Goal: Task Accomplishment & Management: Manage account settings

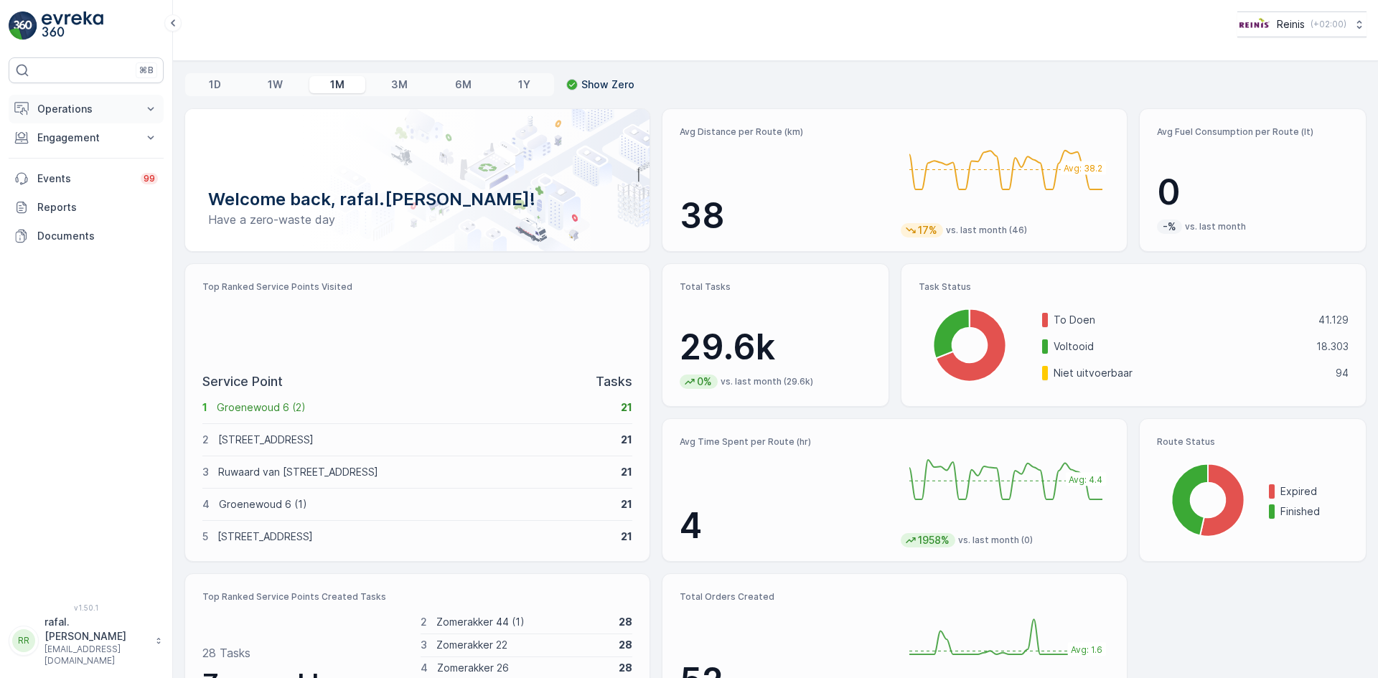
click at [75, 112] on p "Operations" at bounding box center [86, 109] width 98 height 14
click at [95, 174] on p "Routes & Tasks" at bounding box center [74, 174] width 74 height 14
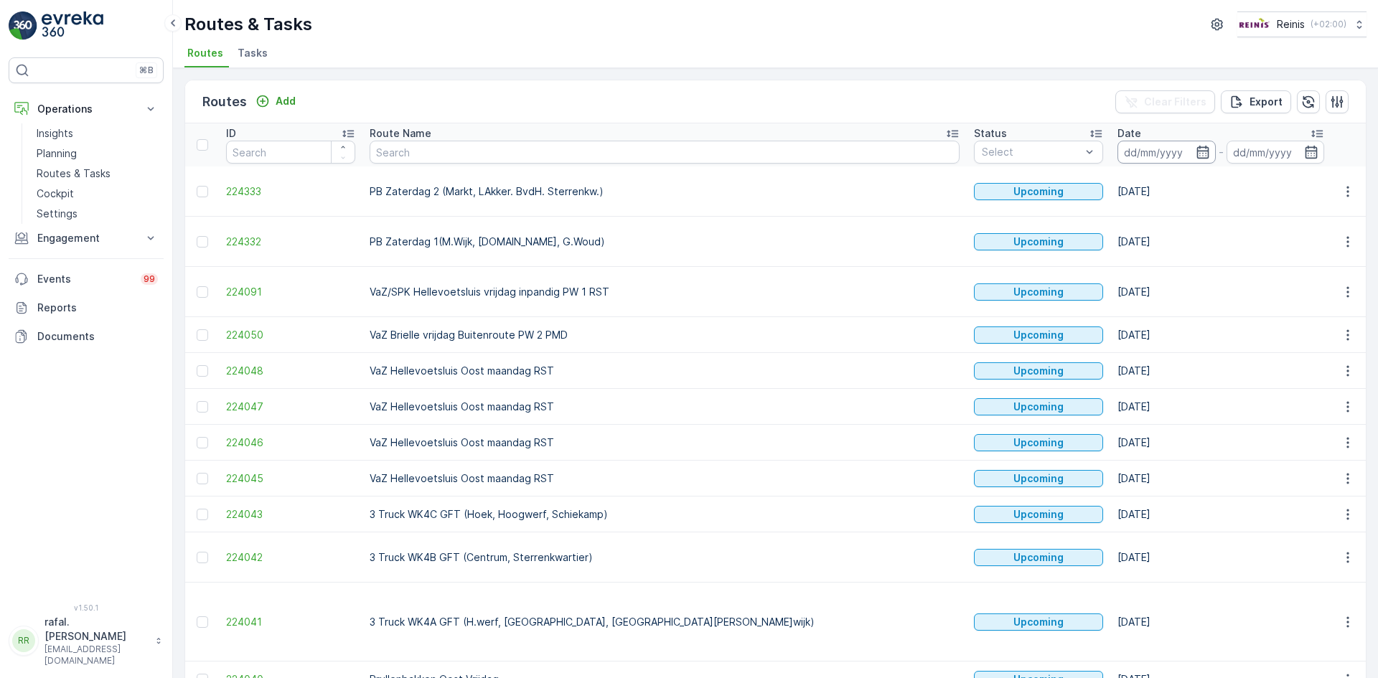
click at [1118, 151] on input at bounding box center [1167, 152] width 98 height 23
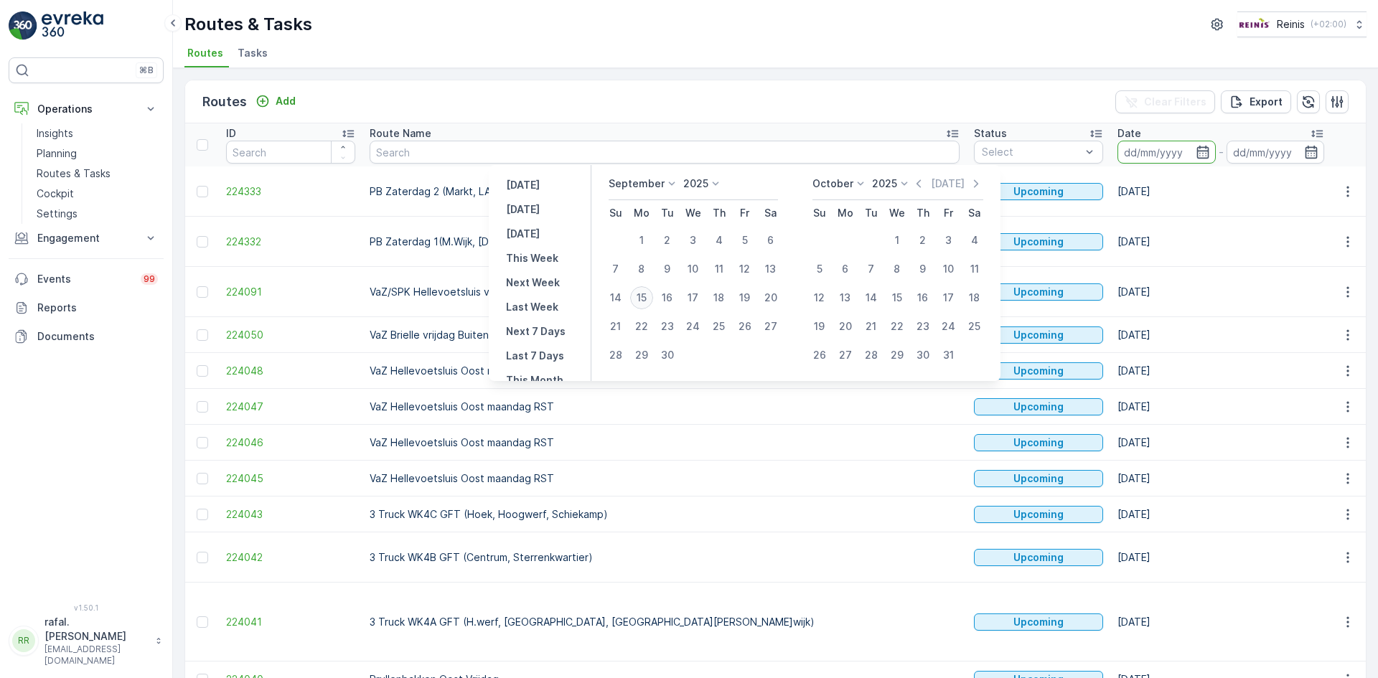
click at [641, 294] on div "15" at bounding box center [641, 297] width 23 height 23
type input "[DATE]"
click at [641, 294] on div "15" at bounding box center [641, 297] width 23 height 23
type input "[DATE]"
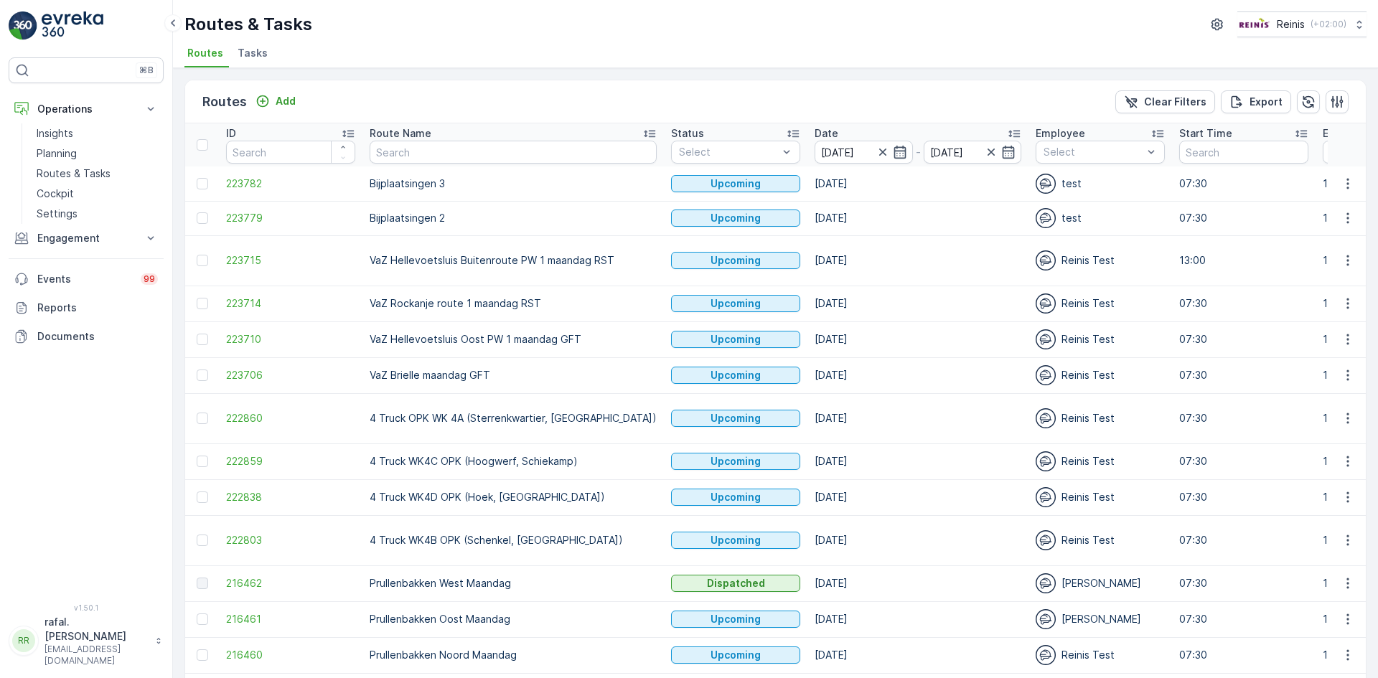
click at [643, 130] on icon at bounding box center [650, 133] width 14 height 14
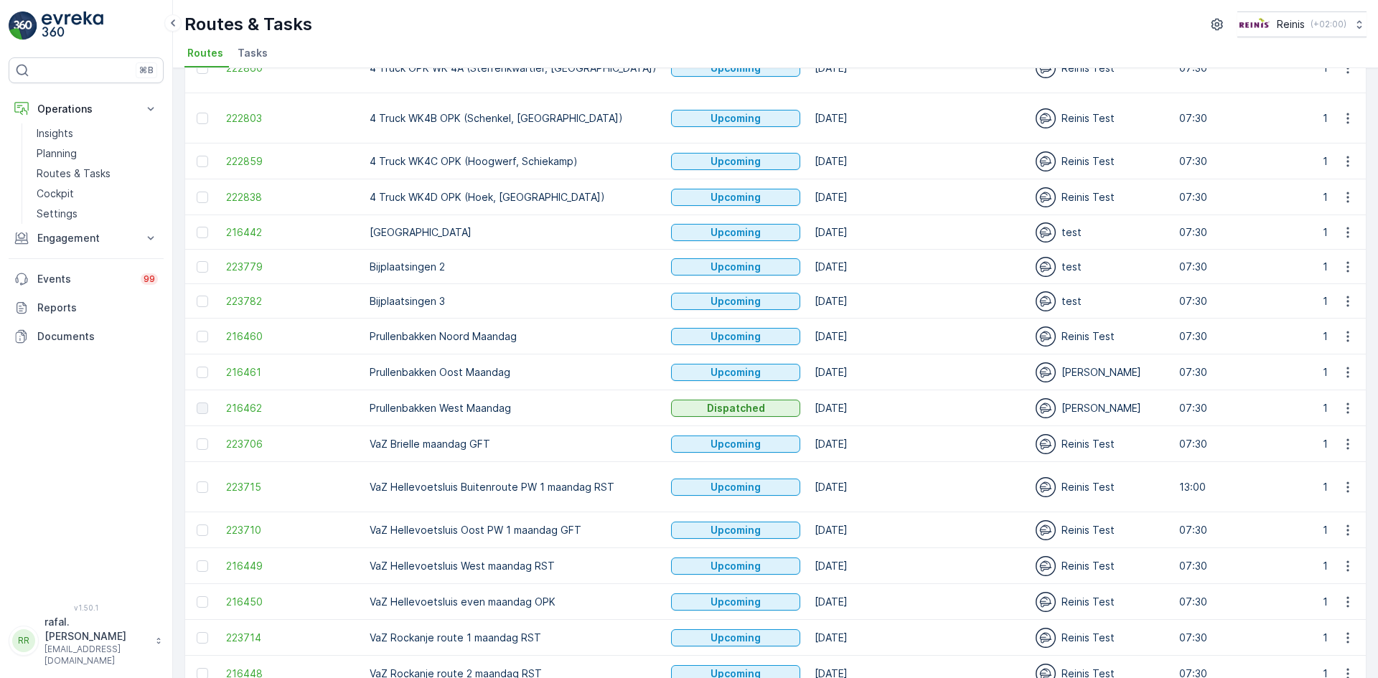
scroll to position [219, 0]
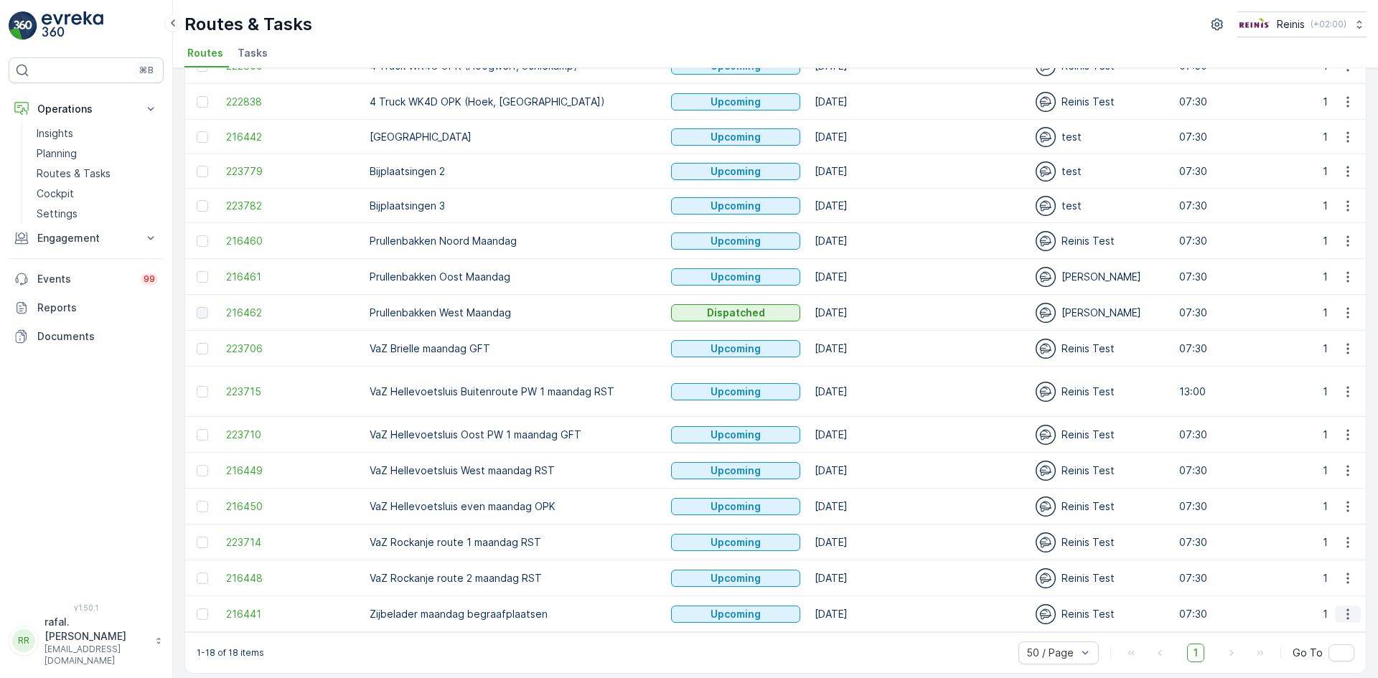
click at [1342, 607] on icon "button" at bounding box center [1348, 614] width 14 height 14
click at [1316, 547] on span "Change Assignee" at bounding box center [1315, 552] width 84 height 14
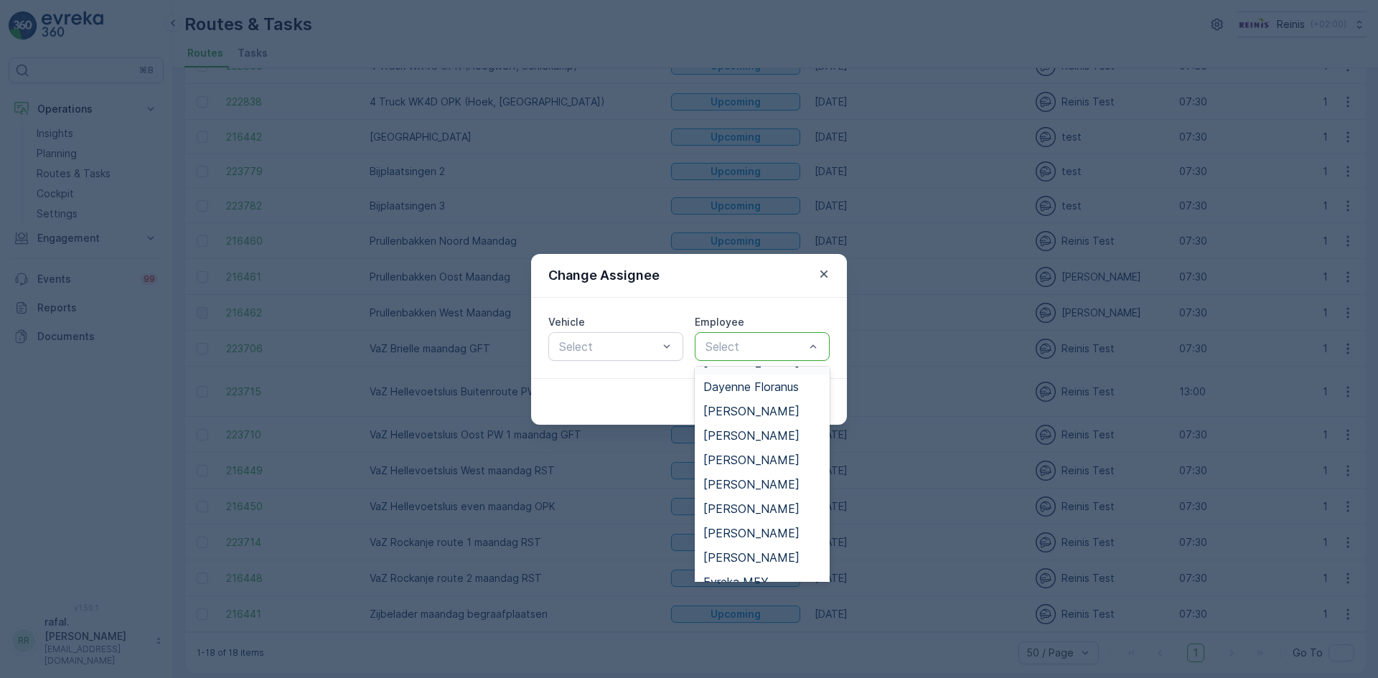
scroll to position [215, 0]
click at [747, 527] on span "[PERSON_NAME]" at bounding box center [752, 532] width 96 height 13
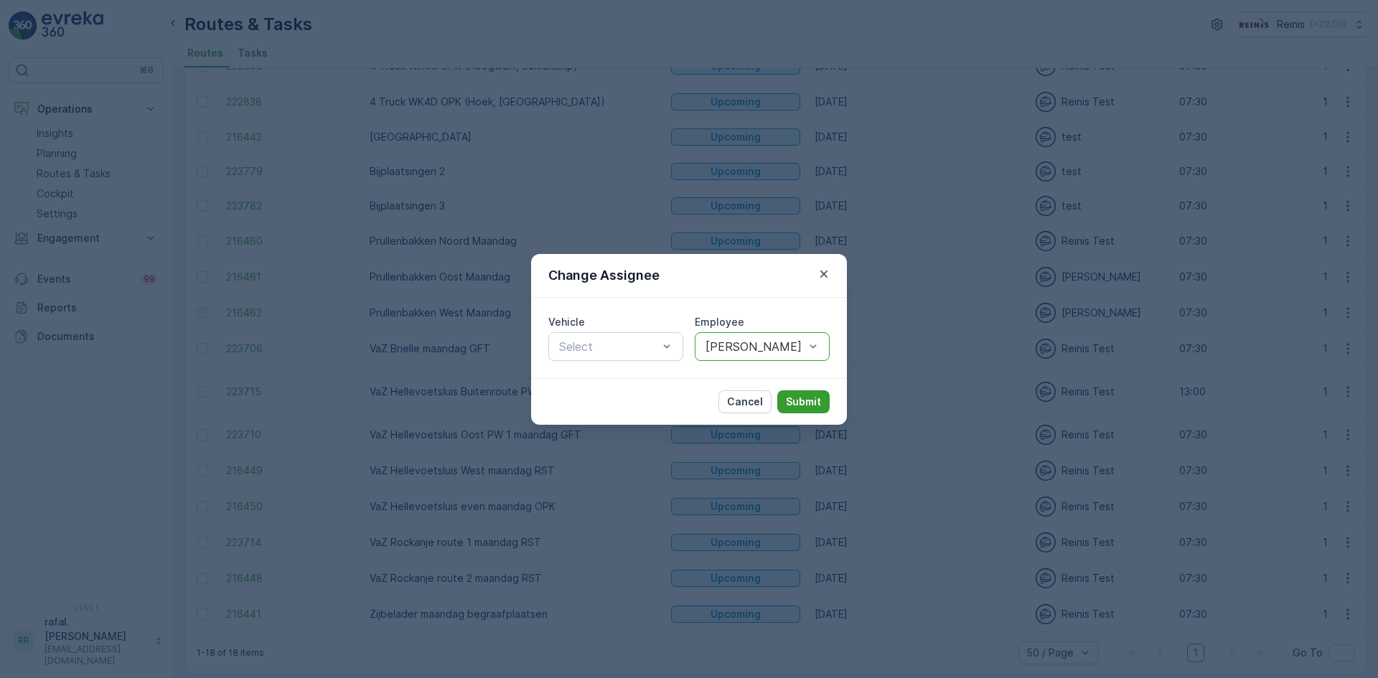
click at [799, 395] on p "Submit" at bounding box center [803, 402] width 35 height 14
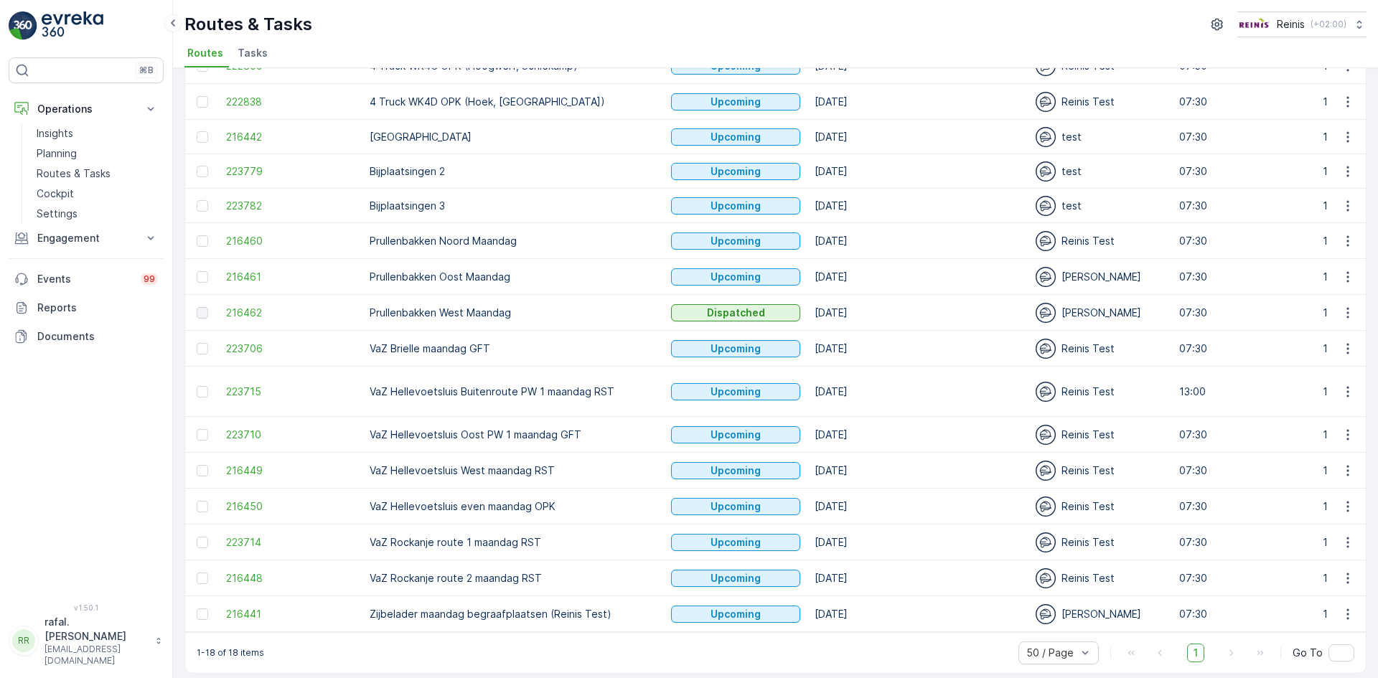
scroll to position [0, 0]
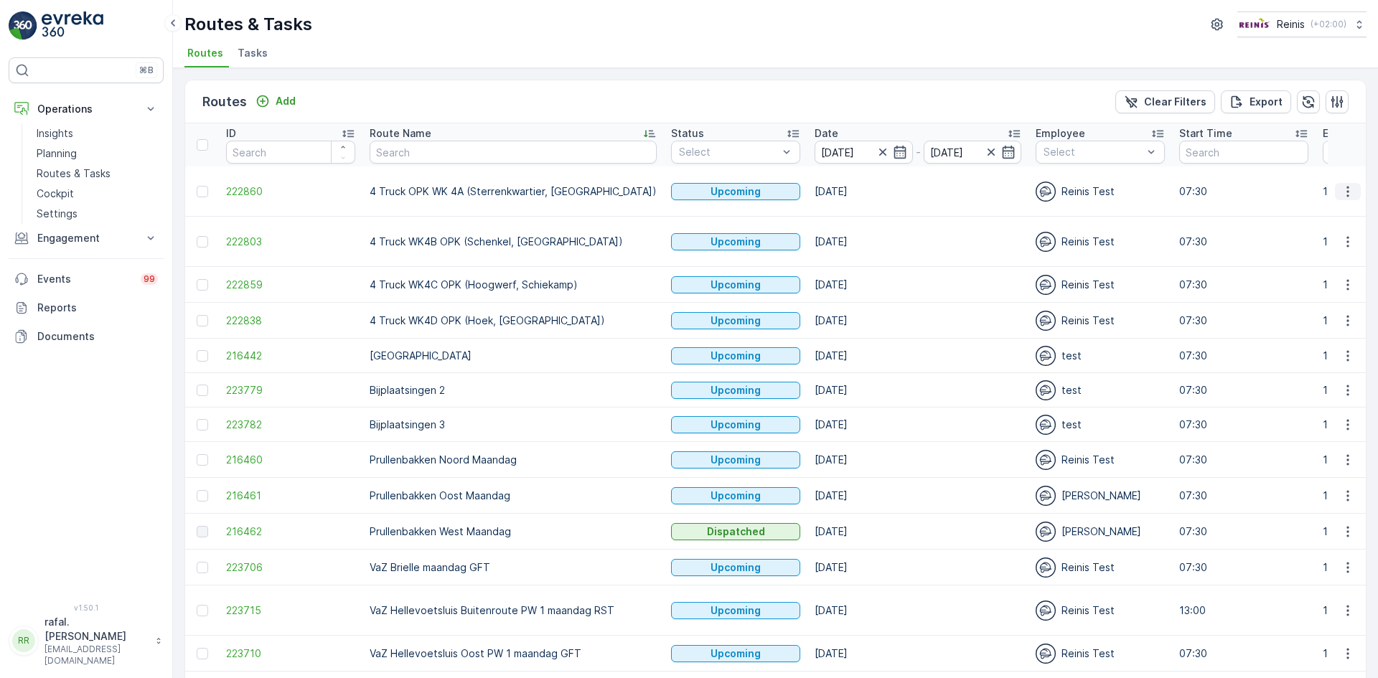
click at [1341, 191] on icon "button" at bounding box center [1348, 192] width 14 height 14
click at [1320, 297] on span "Change Assignee" at bounding box center [1315, 293] width 84 height 14
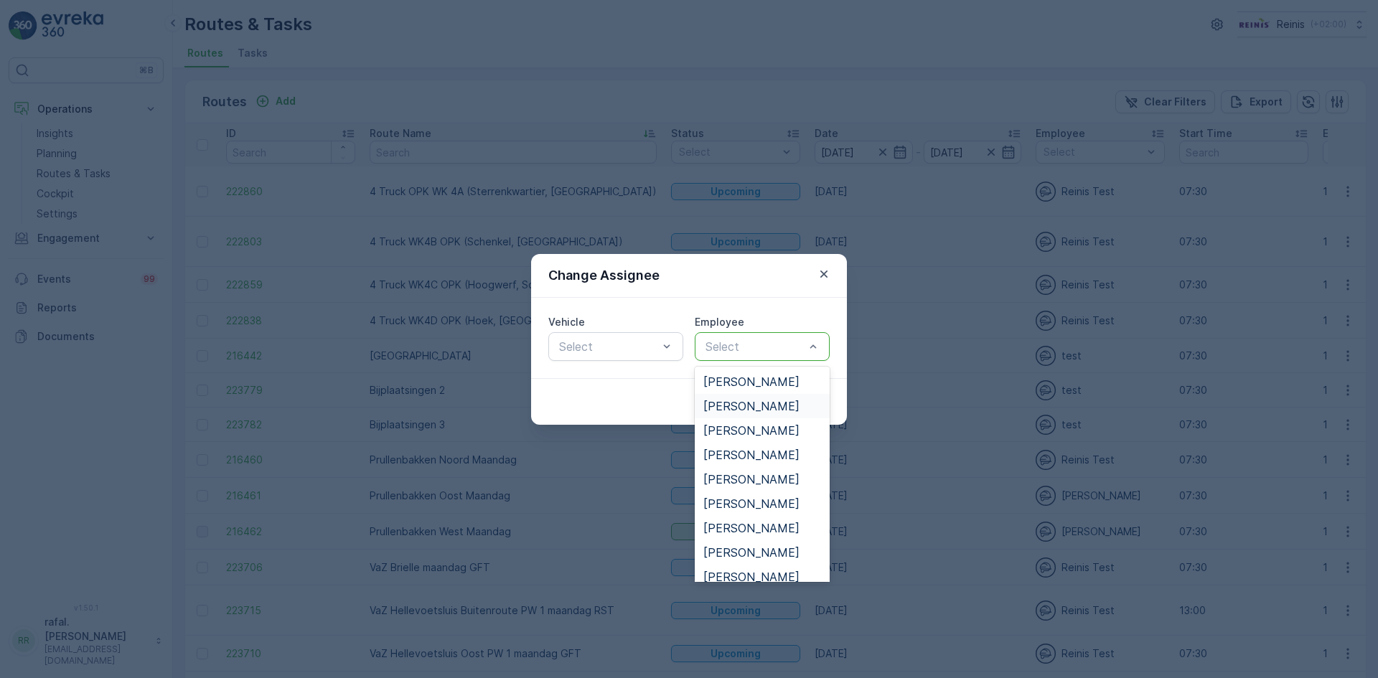
scroll to position [72, 0]
click at [768, 456] on span "[PERSON_NAME]" at bounding box center [752, 456] width 96 height 13
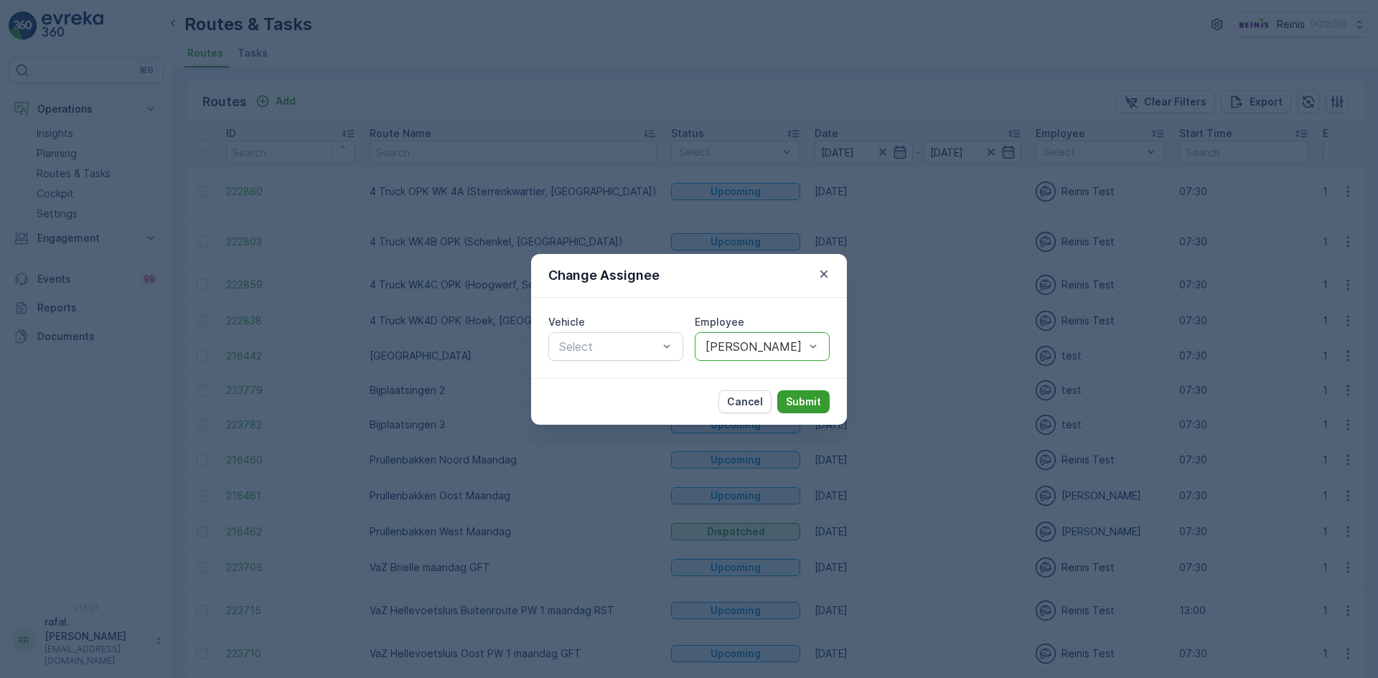
click at [793, 398] on p "Submit" at bounding box center [803, 402] width 35 height 14
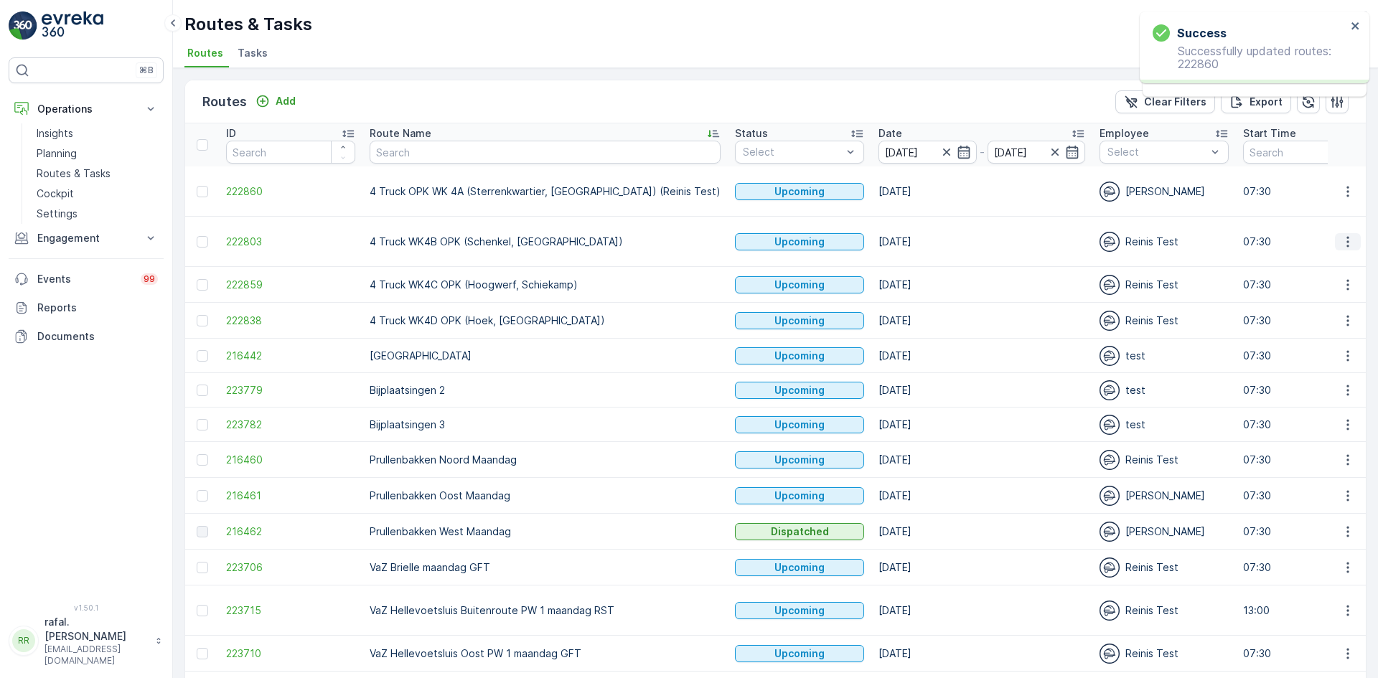
click at [1341, 236] on icon "button" at bounding box center [1348, 242] width 14 height 14
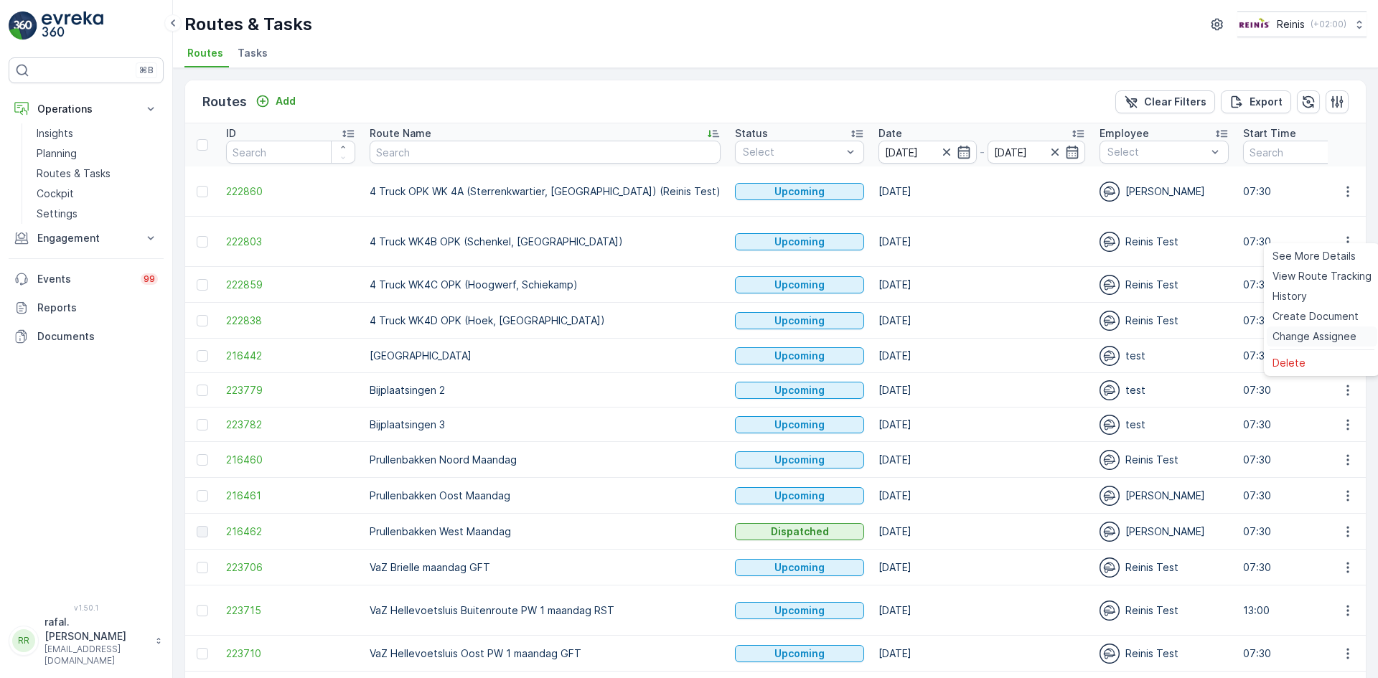
click at [1319, 337] on span "Change Assignee" at bounding box center [1315, 337] width 84 height 14
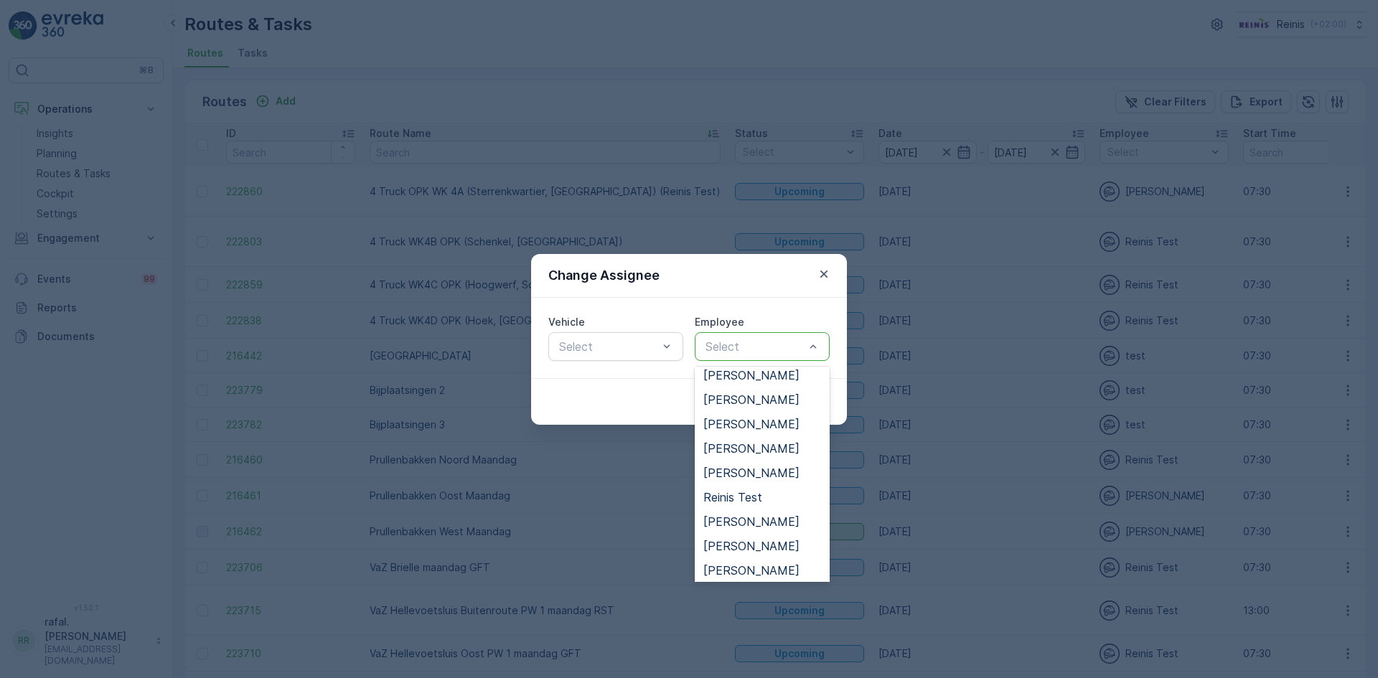
scroll to position [359, 0]
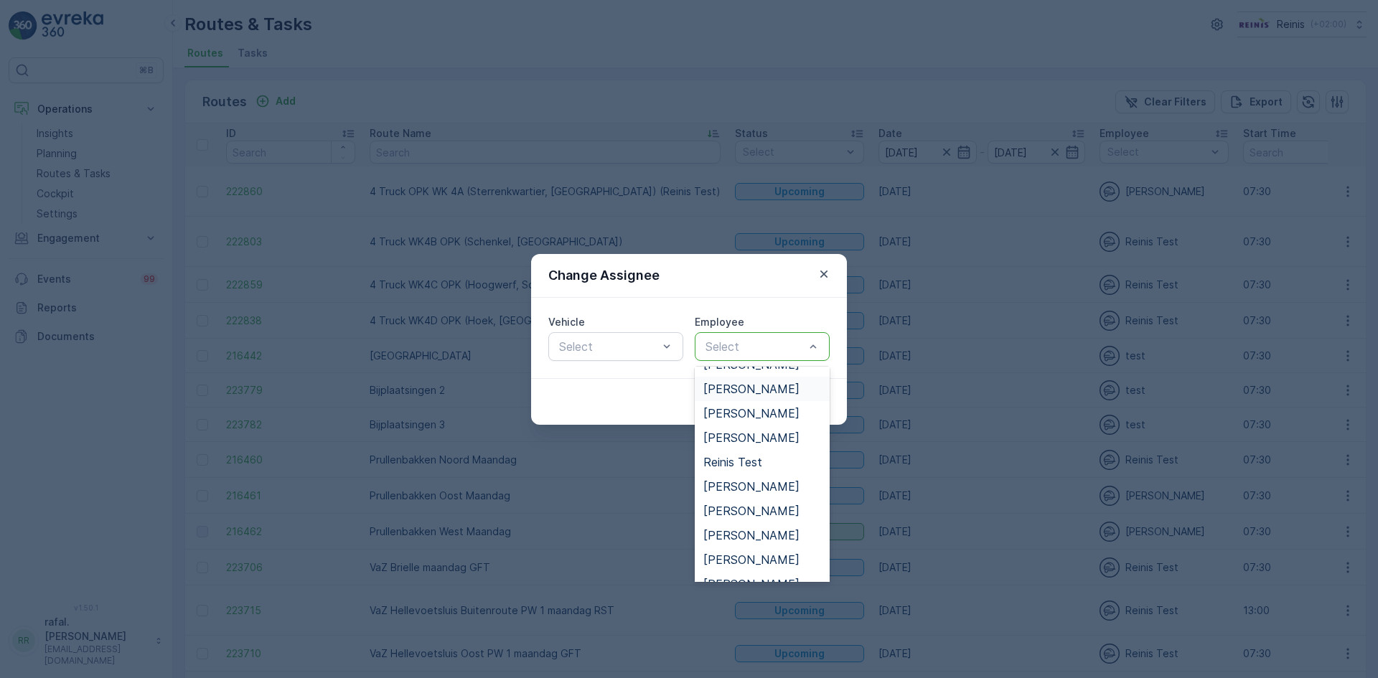
click at [776, 392] on span "[PERSON_NAME]" at bounding box center [752, 389] width 96 height 13
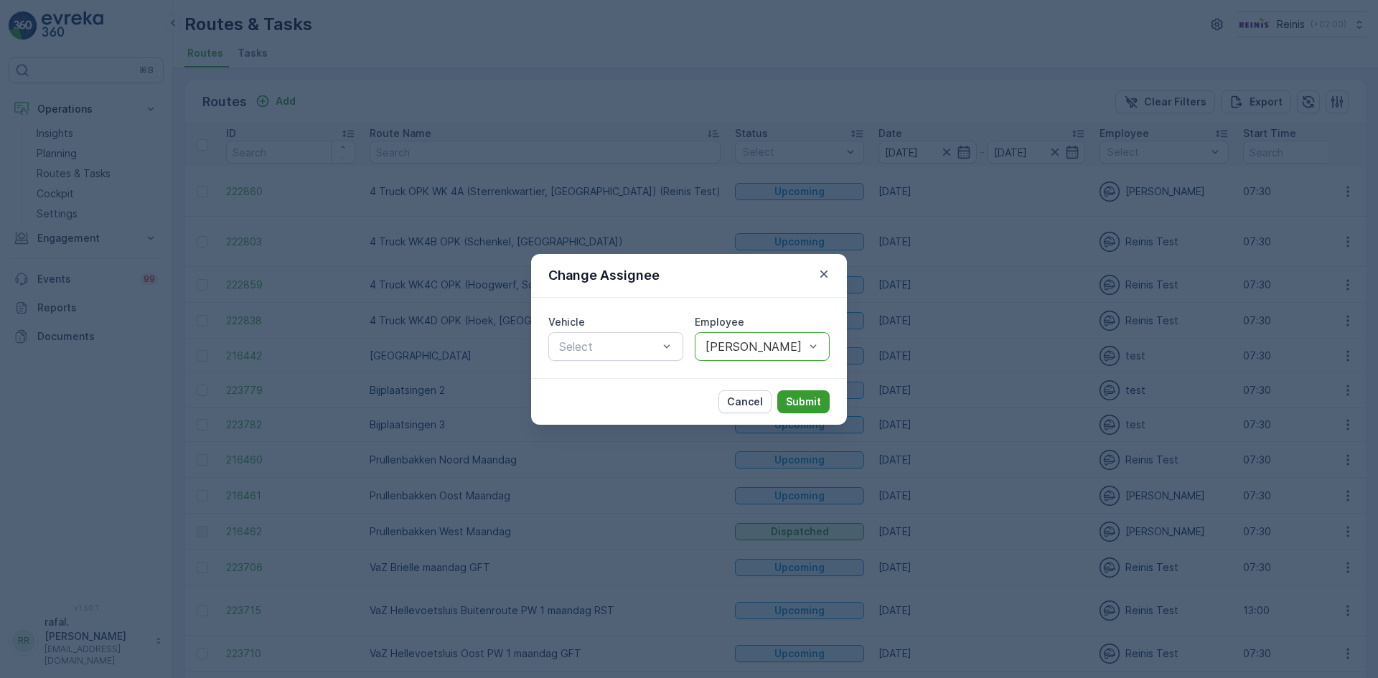
click at [810, 402] on p "Submit" at bounding box center [803, 402] width 35 height 14
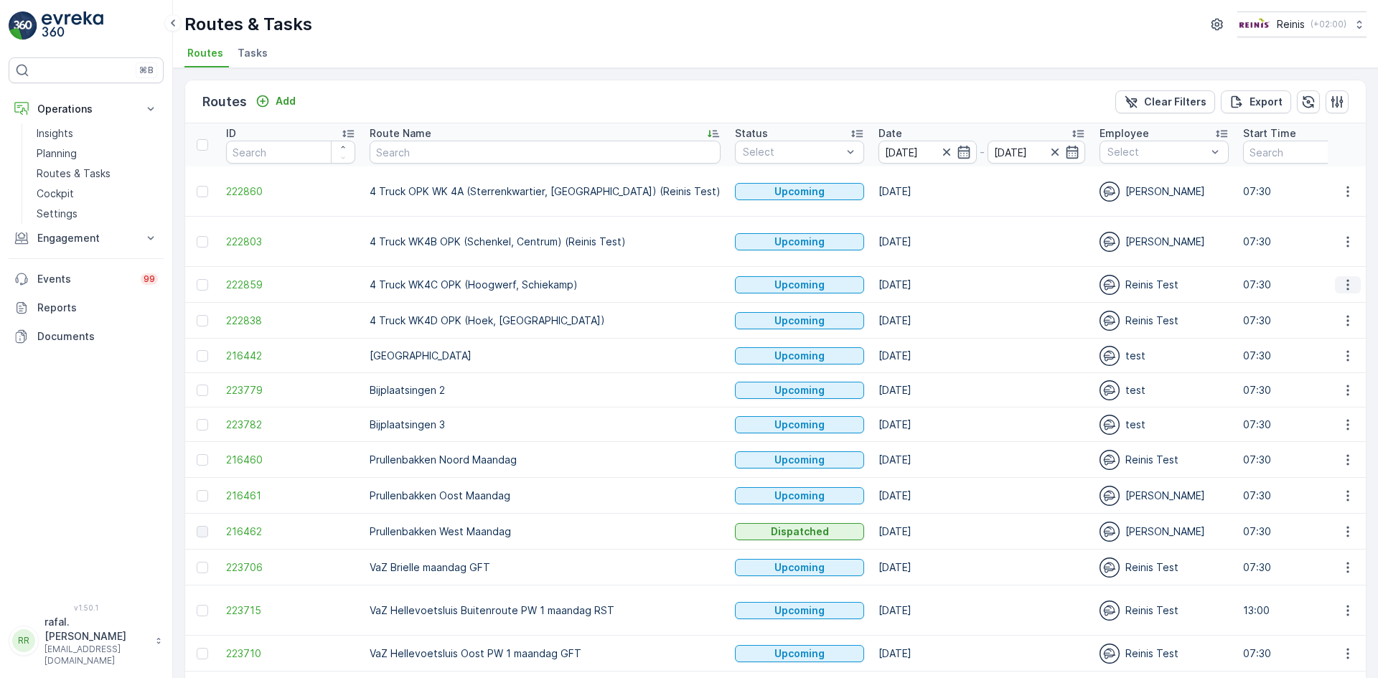
click at [1346, 278] on icon "button" at bounding box center [1348, 285] width 14 height 14
click at [1303, 372] on span "Change Assignee" at bounding box center [1315, 372] width 84 height 14
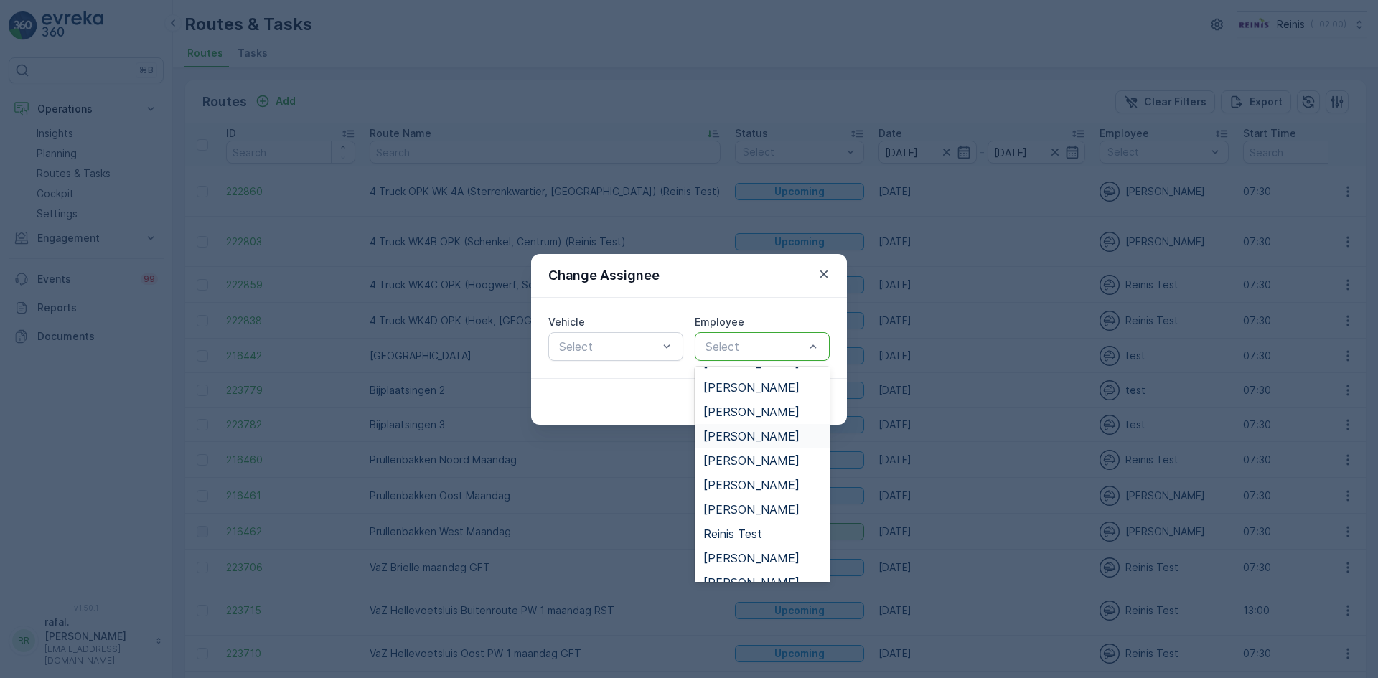
scroll to position [215, 0]
click at [778, 400] on div "[PERSON_NAME]" at bounding box center [762, 410] width 135 height 24
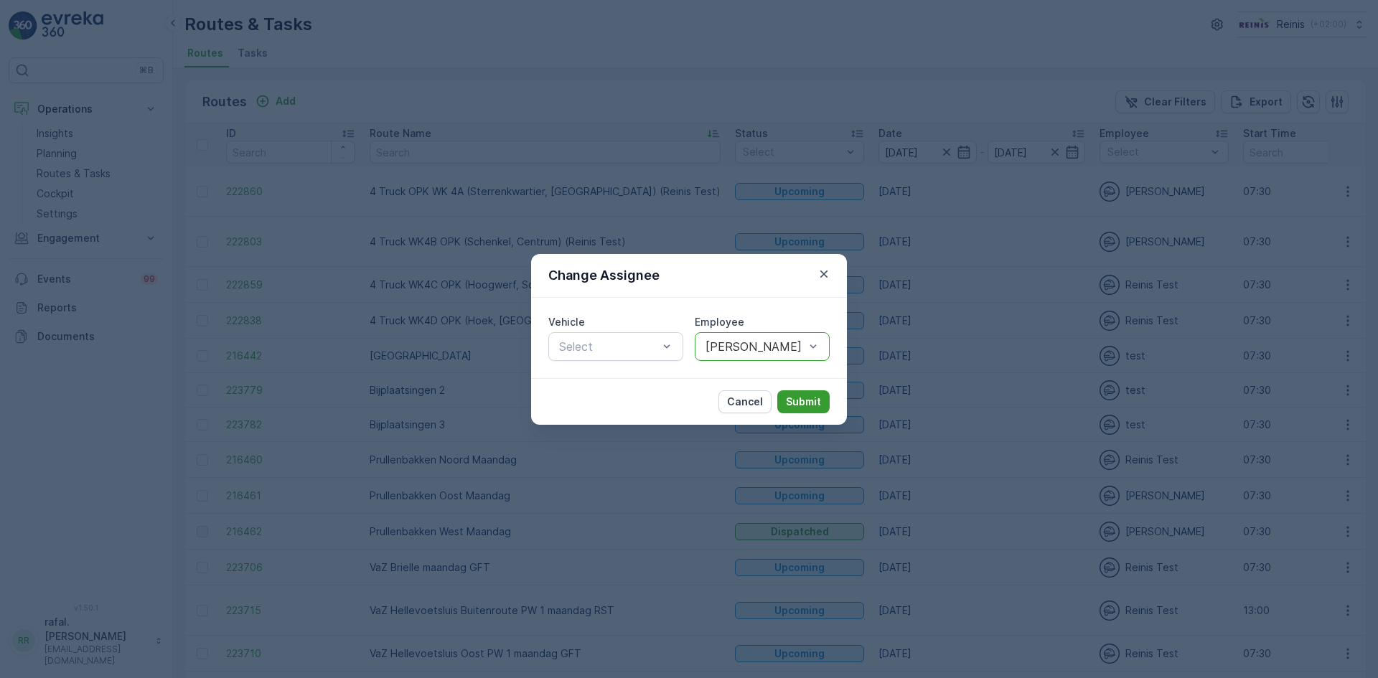
click at [804, 400] on p "Submit" at bounding box center [803, 402] width 35 height 14
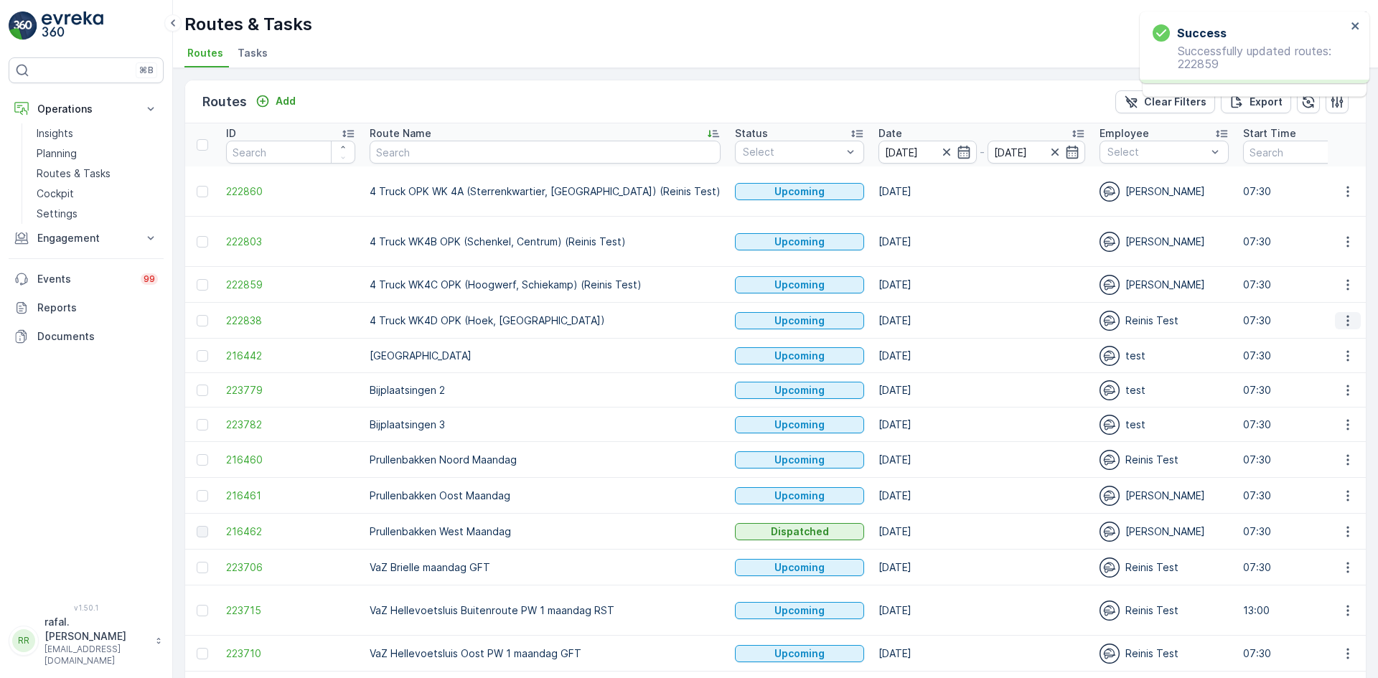
click at [1343, 314] on icon "button" at bounding box center [1348, 321] width 14 height 14
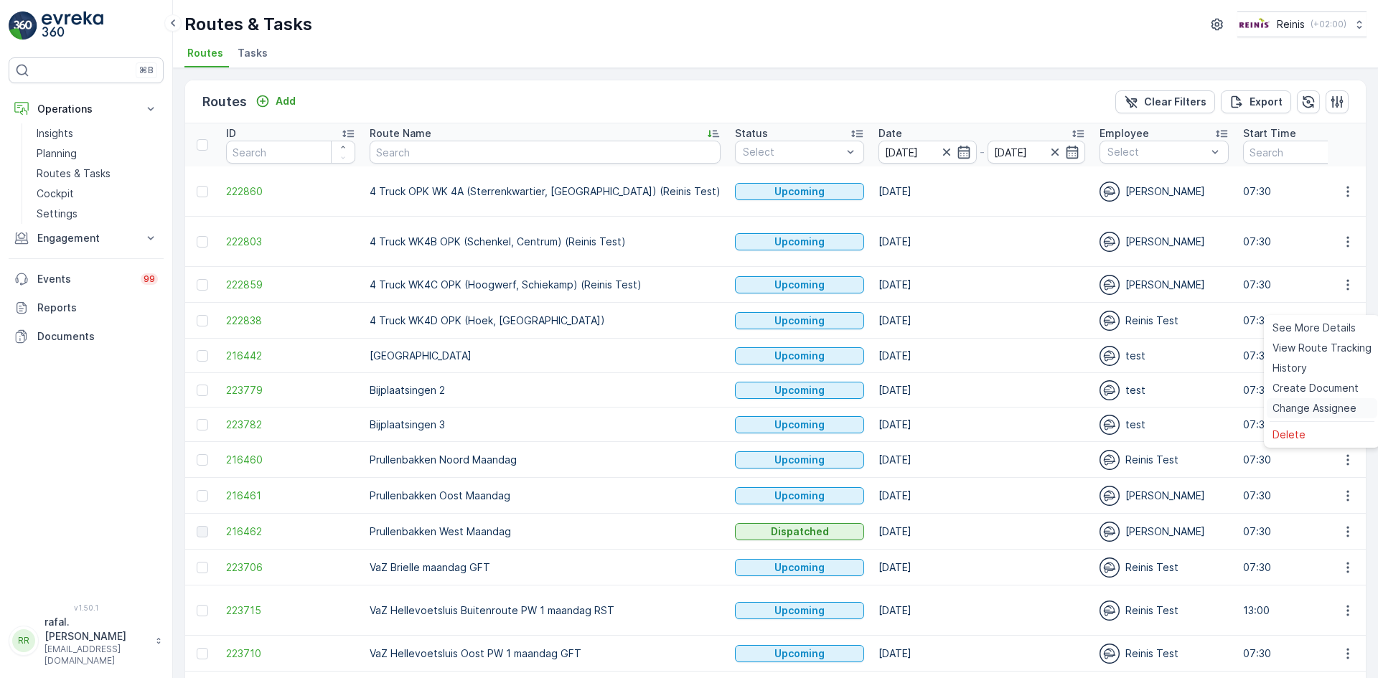
click at [1337, 409] on span "Change Assignee" at bounding box center [1315, 408] width 84 height 14
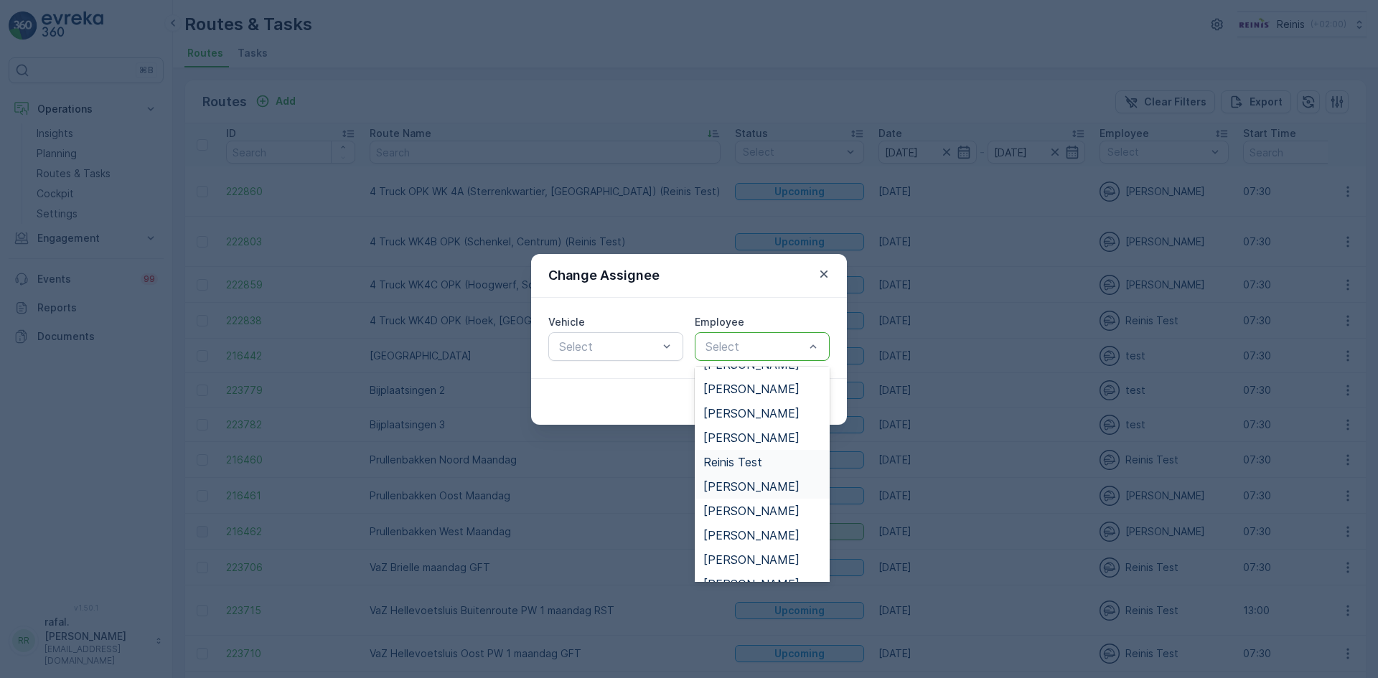
scroll to position [389, 0]
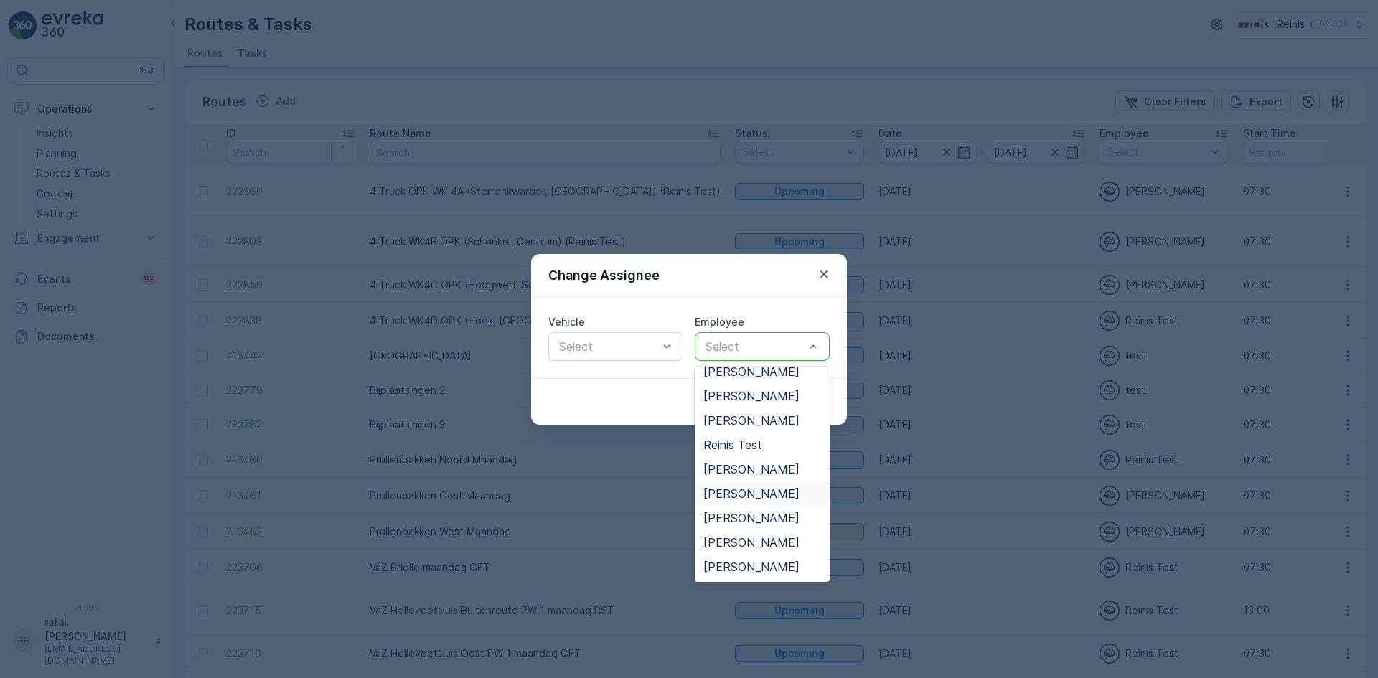
click at [759, 487] on span "[PERSON_NAME]" at bounding box center [752, 493] width 96 height 13
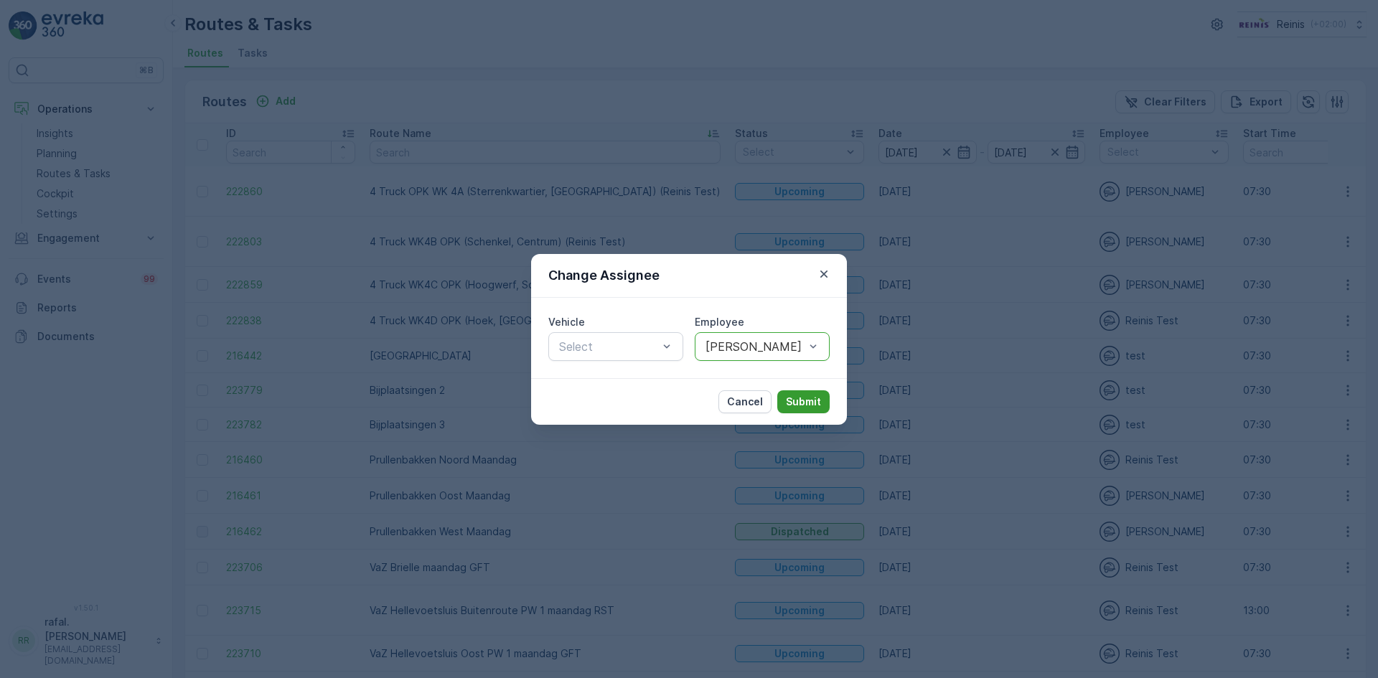
click at [802, 397] on p "Submit" at bounding box center [803, 402] width 35 height 14
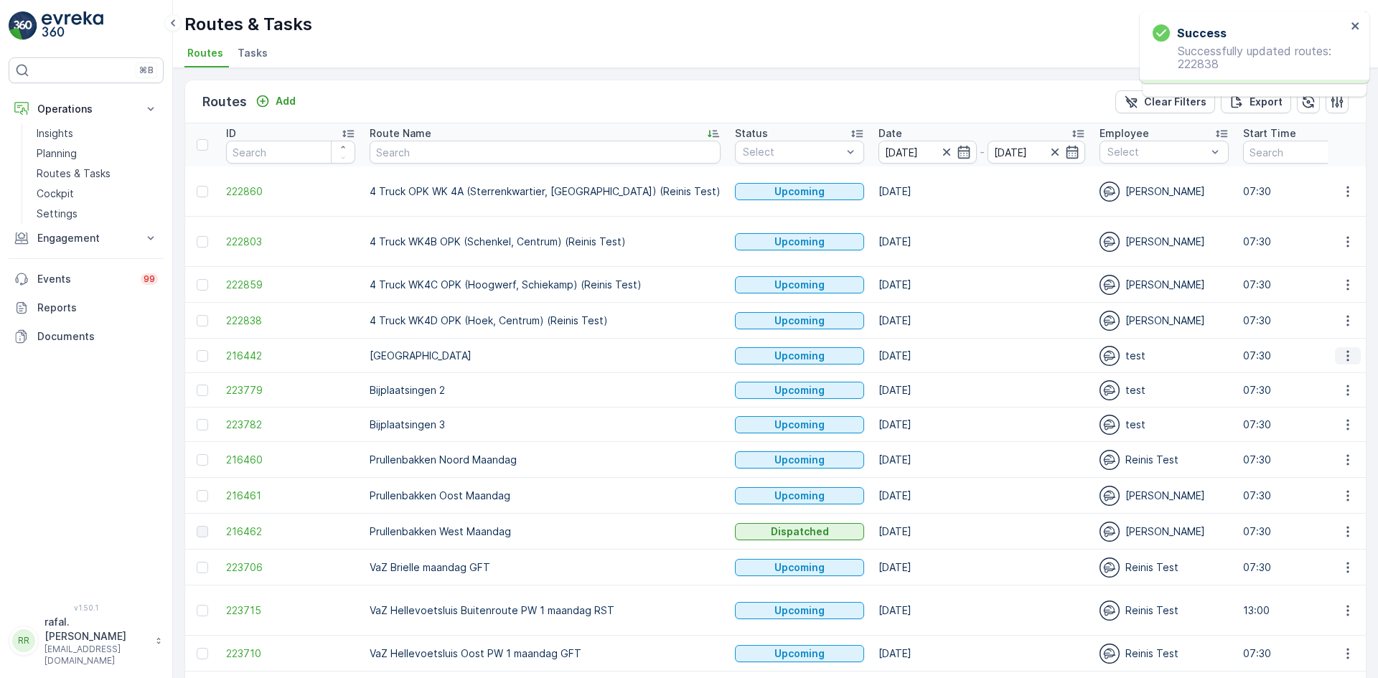
click at [1344, 349] on icon "button" at bounding box center [1348, 356] width 14 height 14
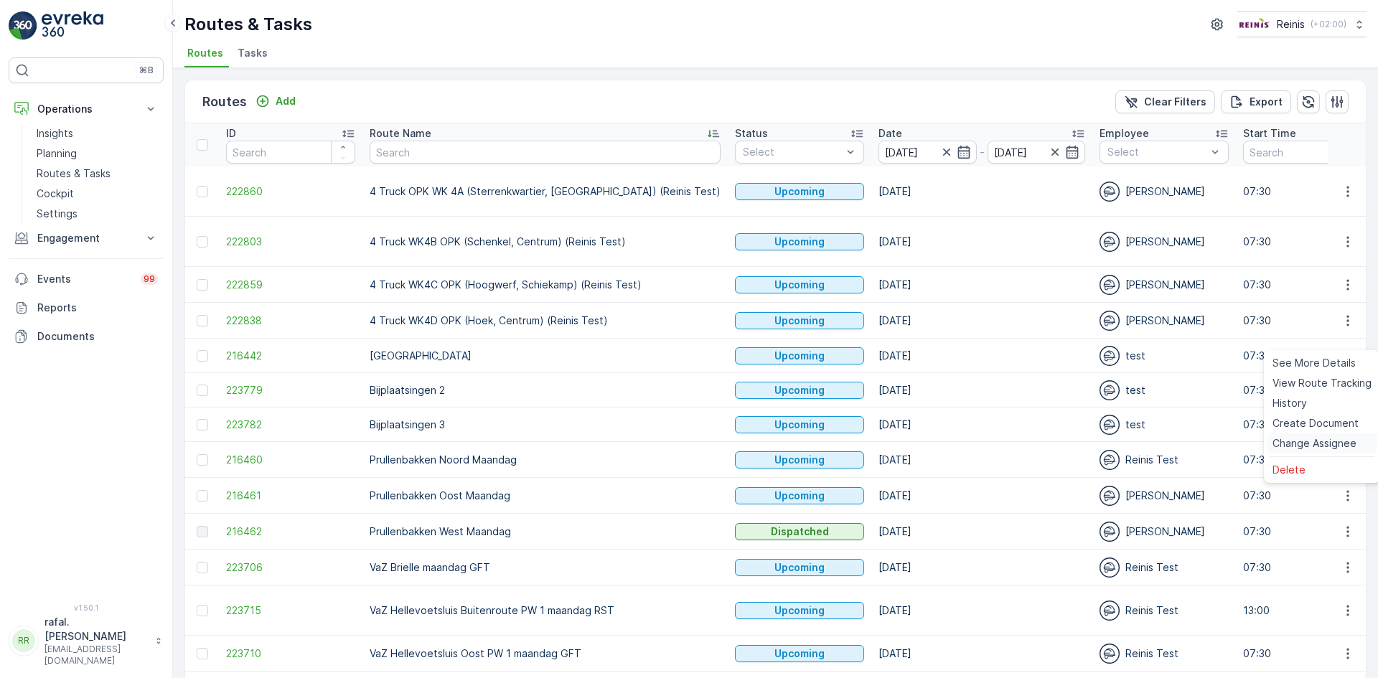
click at [1322, 447] on span "Change Assignee" at bounding box center [1315, 443] width 84 height 14
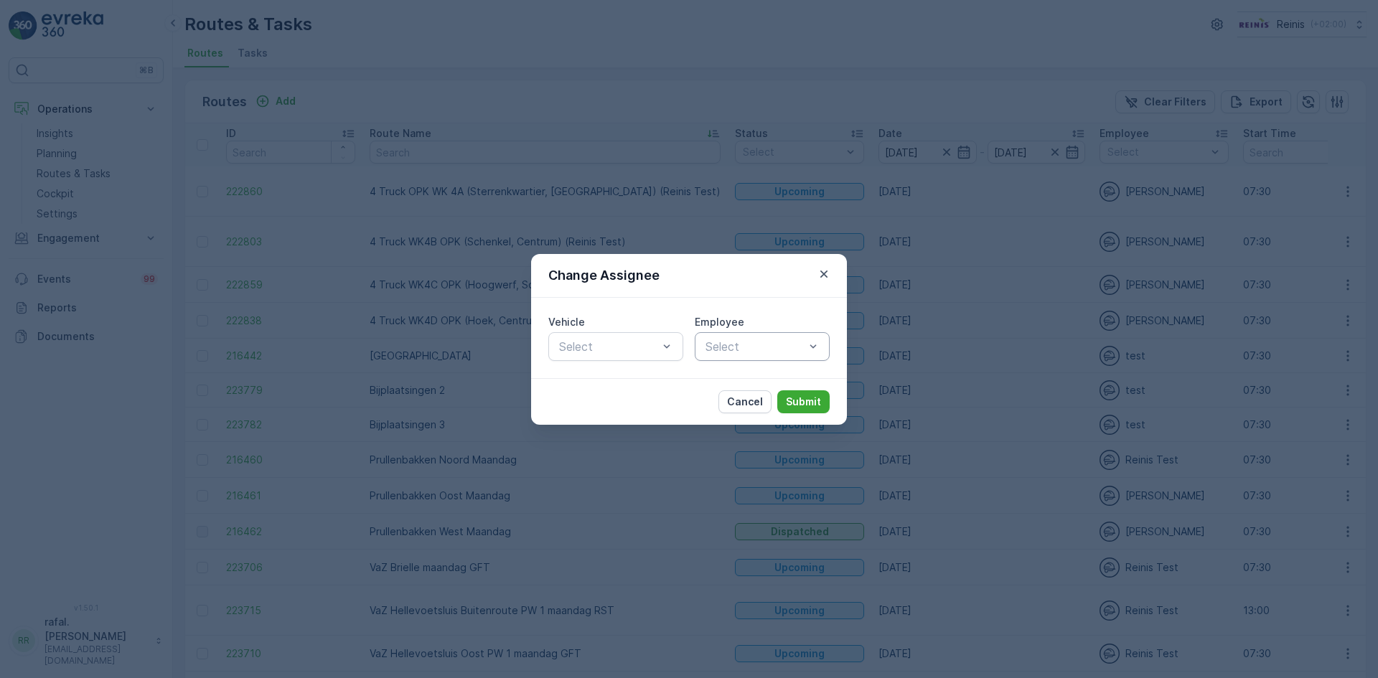
click at [694, 56] on div "Change Assignee Vehicle Select Employee Select Cancel Submit" at bounding box center [689, 339] width 1378 height 678
click at [747, 397] on p "Cancel" at bounding box center [745, 402] width 36 height 14
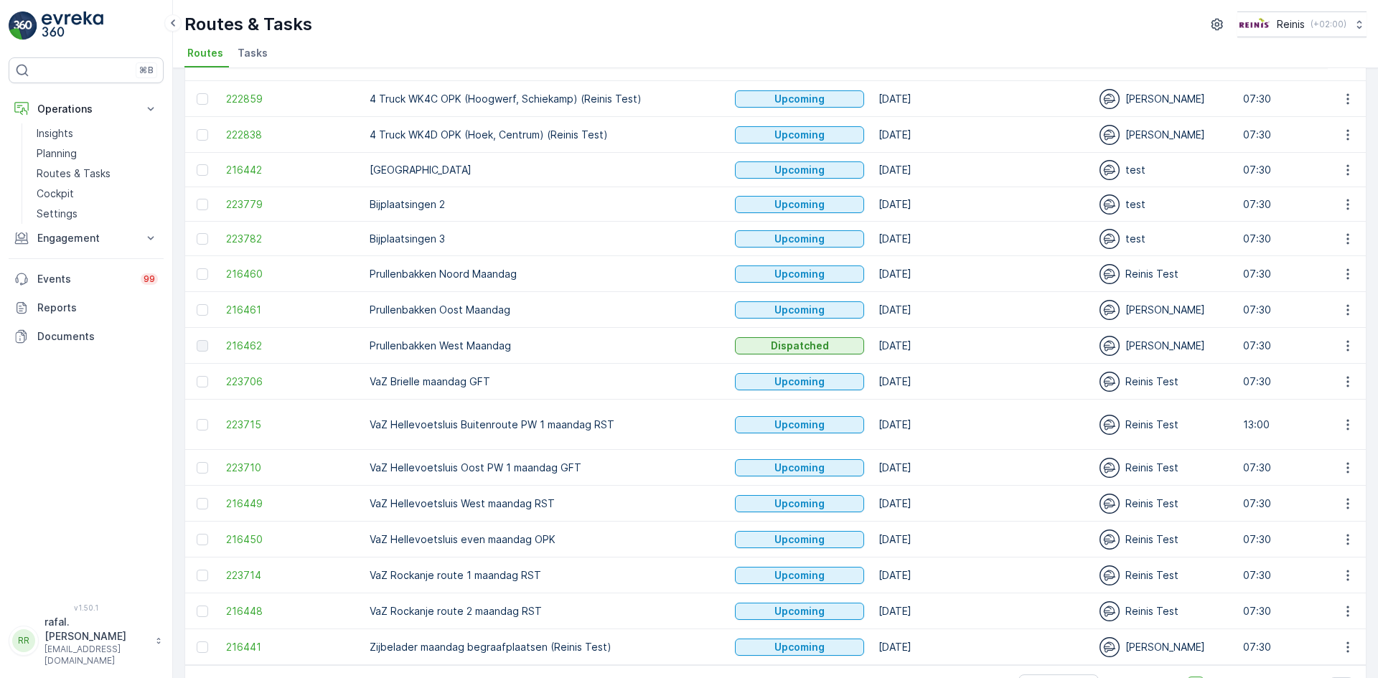
scroll to position [215, 0]
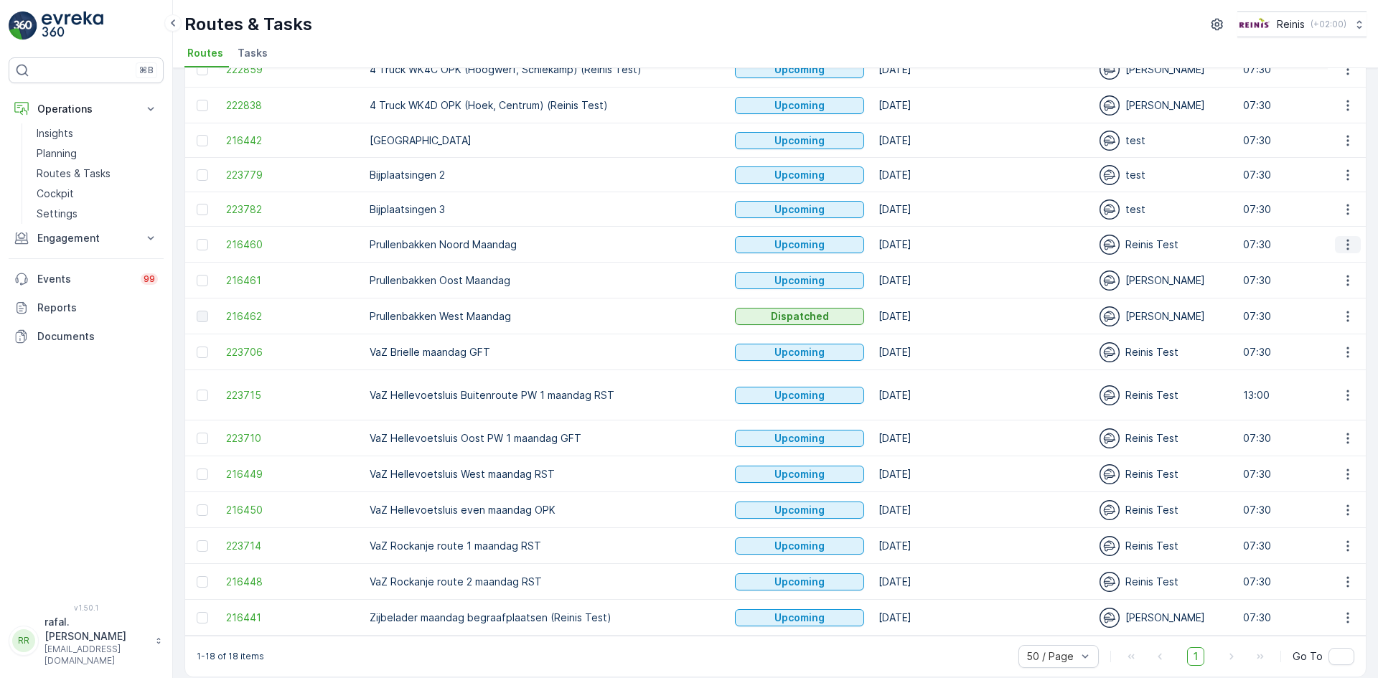
click at [1345, 238] on icon "button" at bounding box center [1348, 245] width 14 height 14
click at [1329, 330] on span "Change Assignee" at bounding box center [1315, 332] width 84 height 14
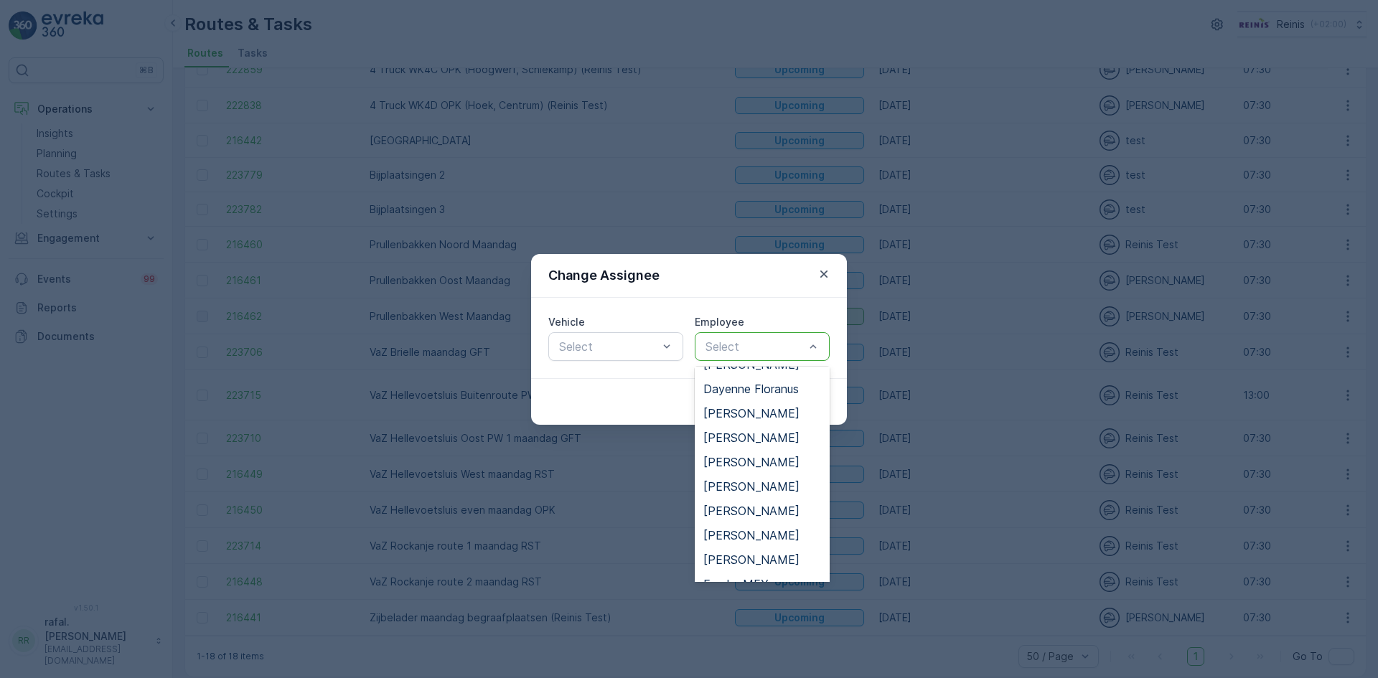
scroll to position [359, 0]
click at [755, 513] on span "[PERSON_NAME]" at bounding box center [752, 511] width 96 height 13
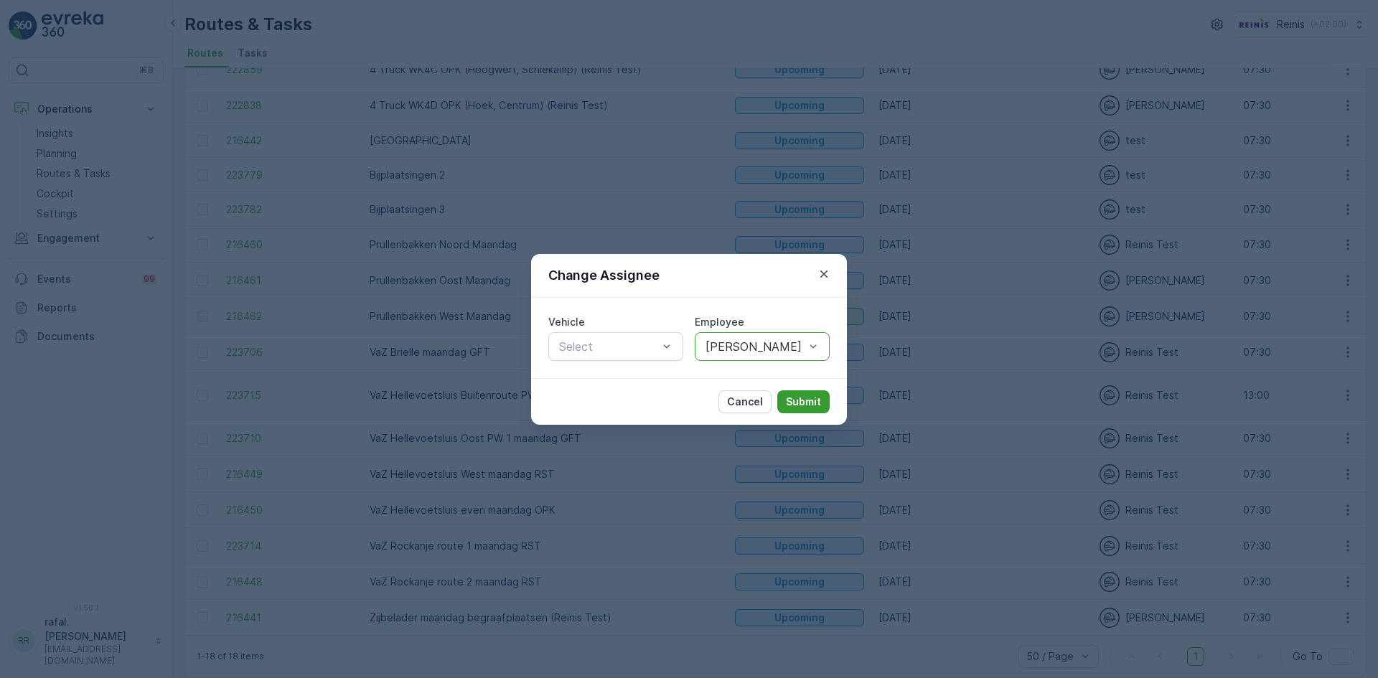
click at [811, 406] on p "Submit" at bounding box center [803, 402] width 35 height 14
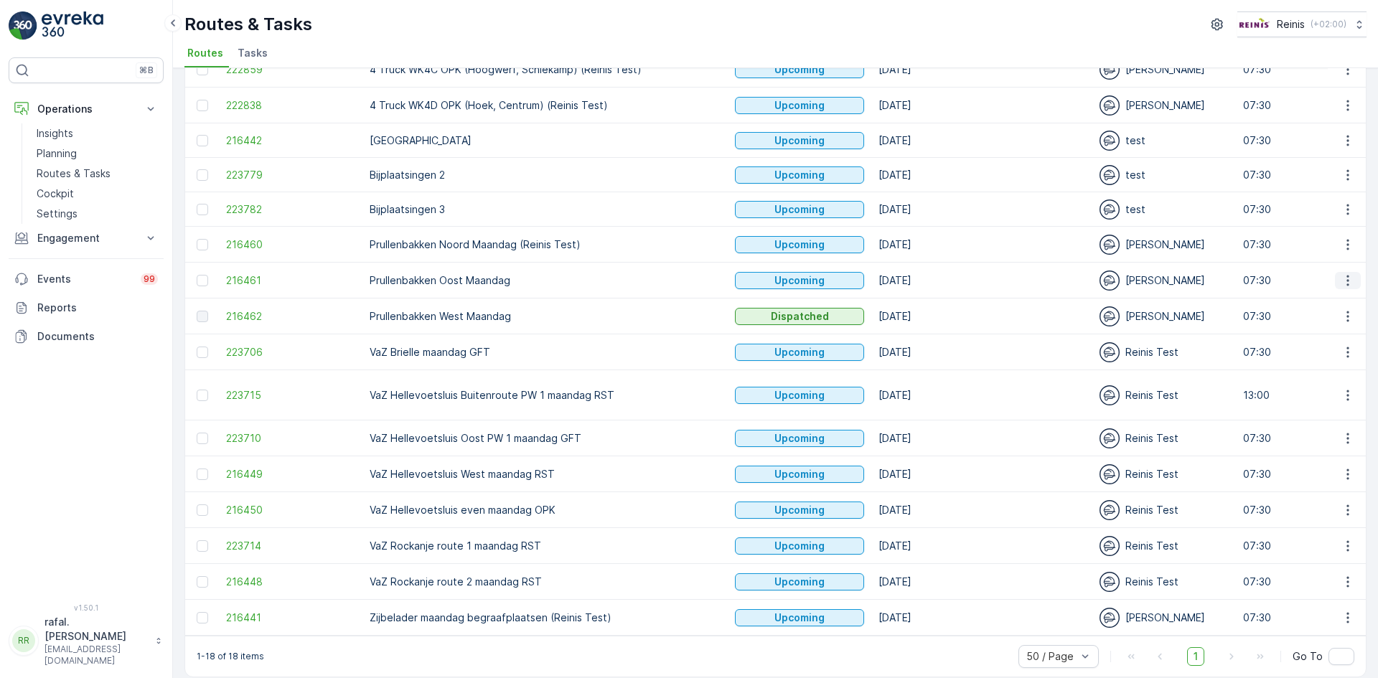
click at [1347, 275] on icon "button" at bounding box center [1348, 280] width 2 height 11
click at [1314, 367] on span "Change Assignee" at bounding box center [1315, 368] width 84 height 14
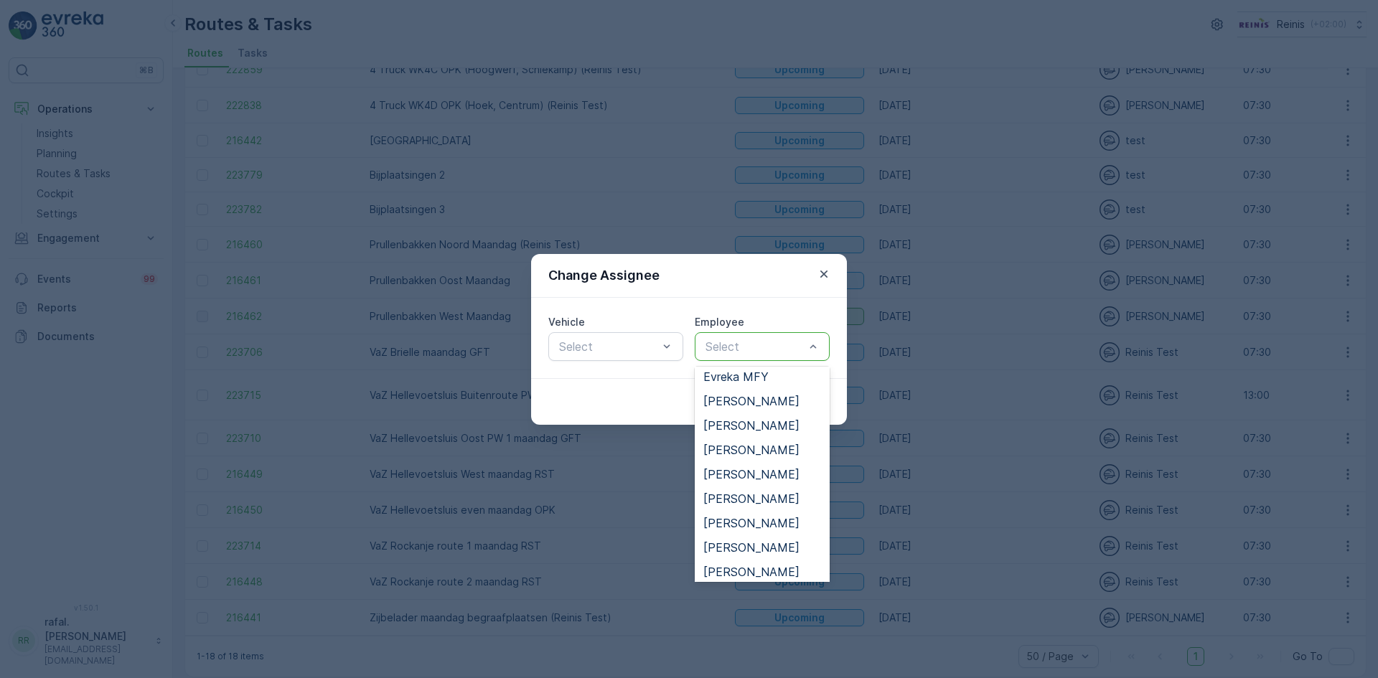
scroll to position [503, 0]
click at [784, 463] on span "[PERSON_NAME]" at bounding box center [752, 465] width 96 height 13
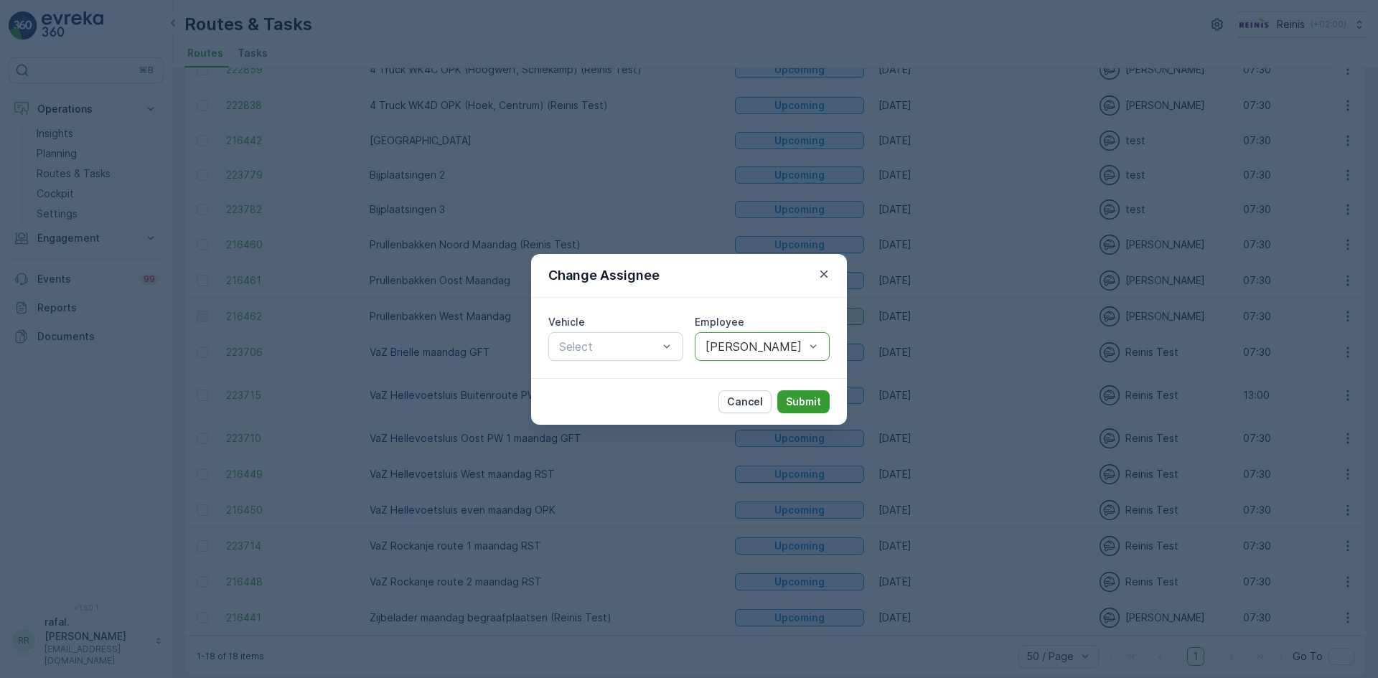
click at [816, 396] on p "Submit" at bounding box center [803, 402] width 35 height 14
